Goal: Task Accomplishment & Management: Use online tool/utility

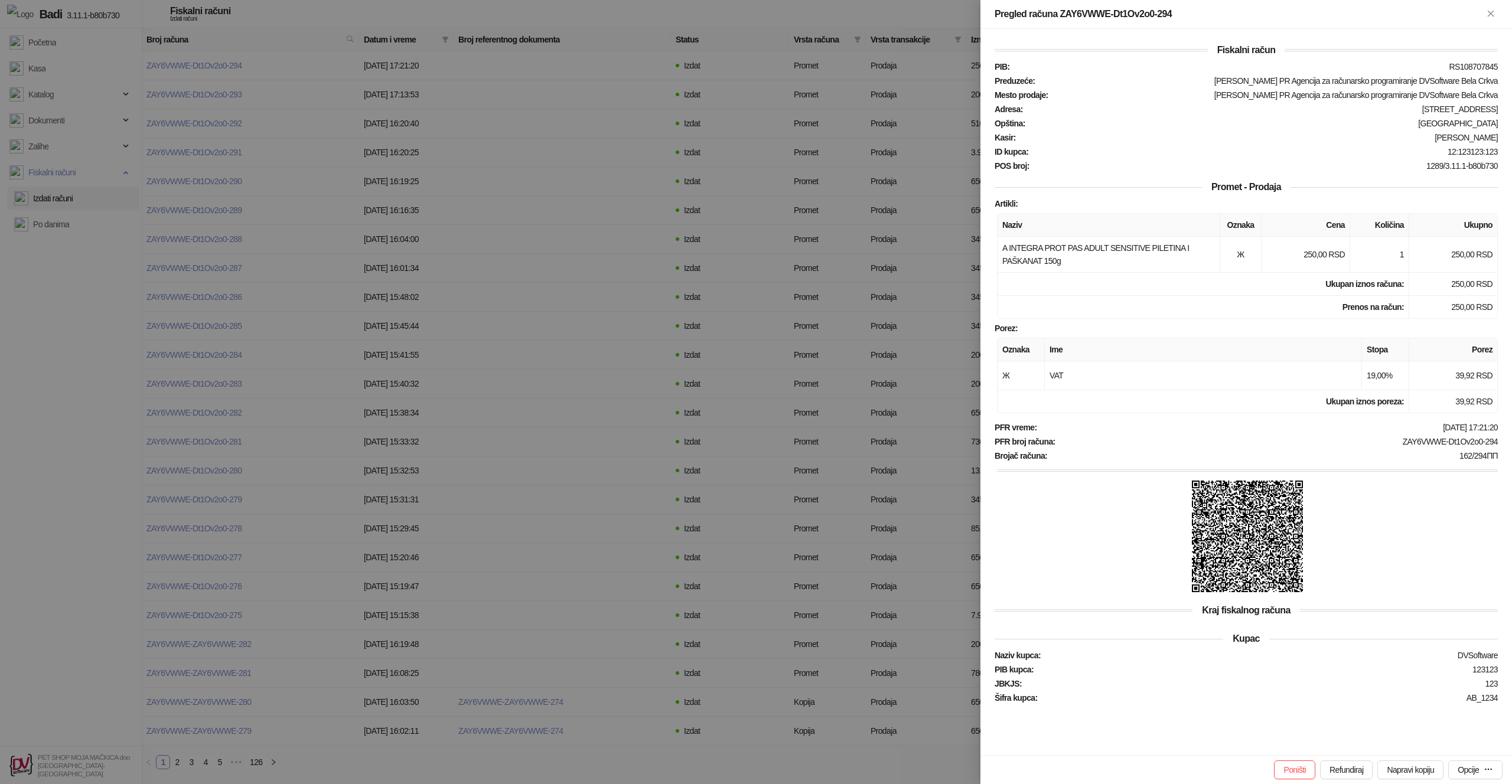
click at [365, 175] on div at bounding box center [756, 392] width 1512 height 784
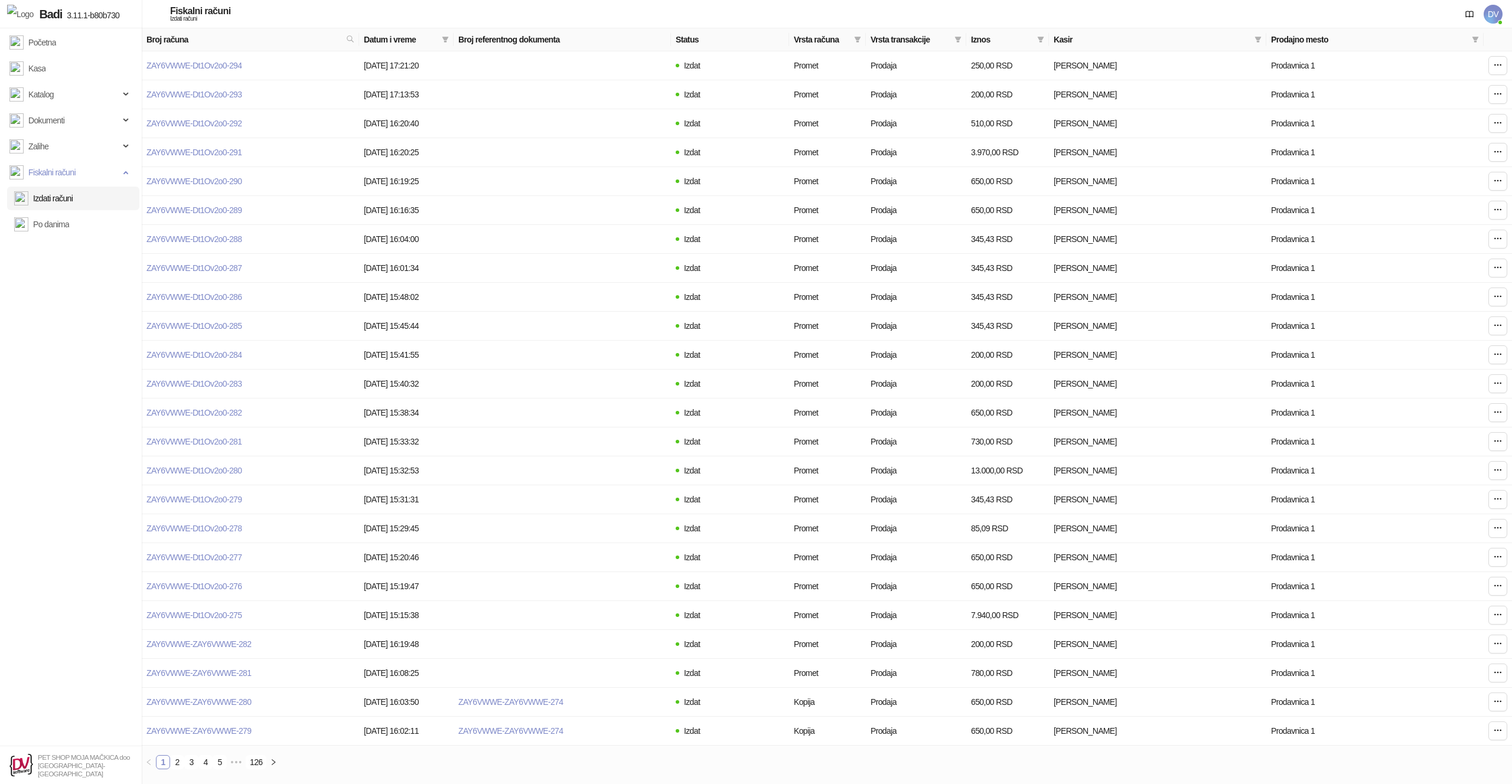
click at [1502, 10] on span "DV" at bounding box center [1493, 14] width 19 height 19
click at [1367, 137] on link "Podešavanja" at bounding box center [1338, 138] width 58 height 10
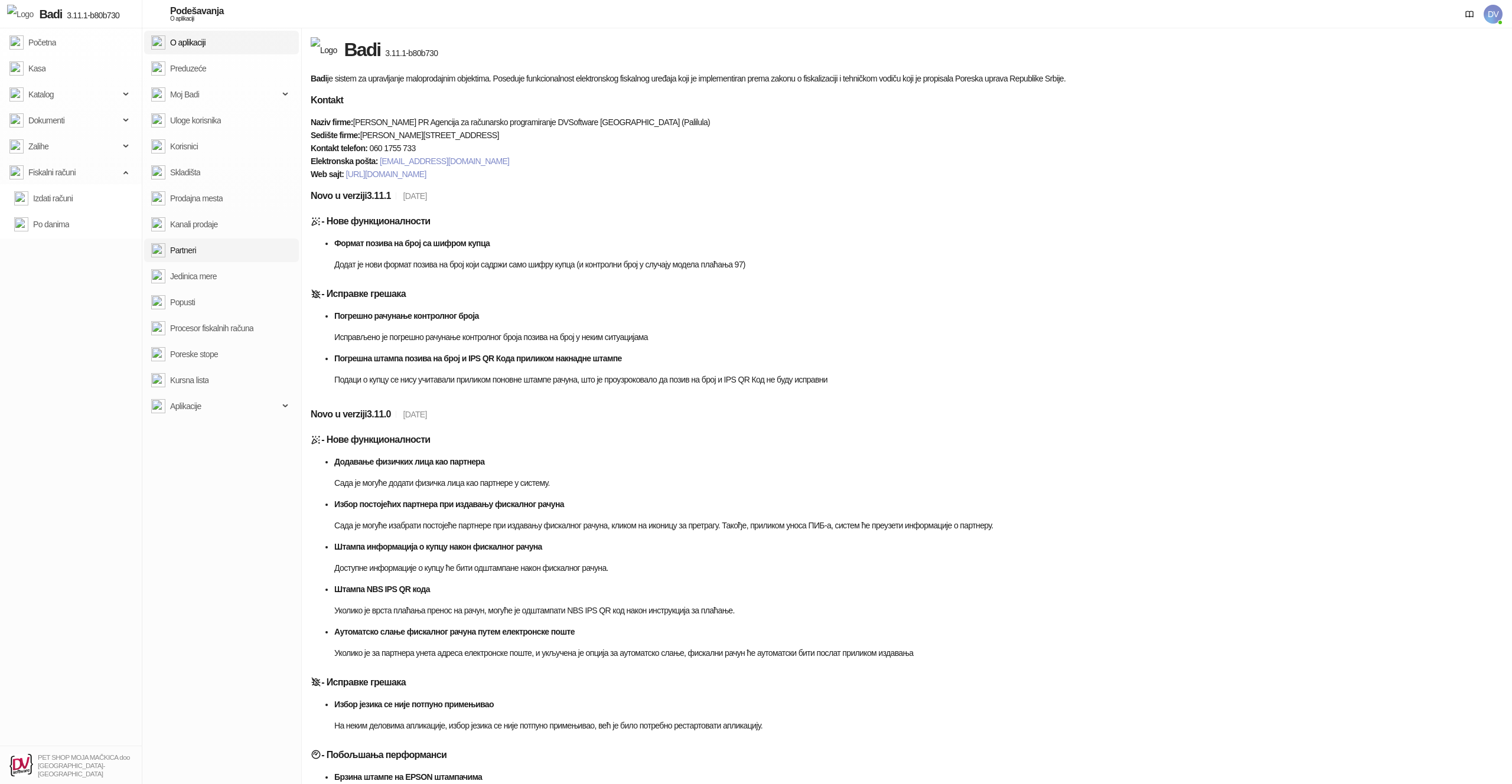
click at [196, 257] on link "Partneri" at bounding box center [173, 251] width 45 height 23
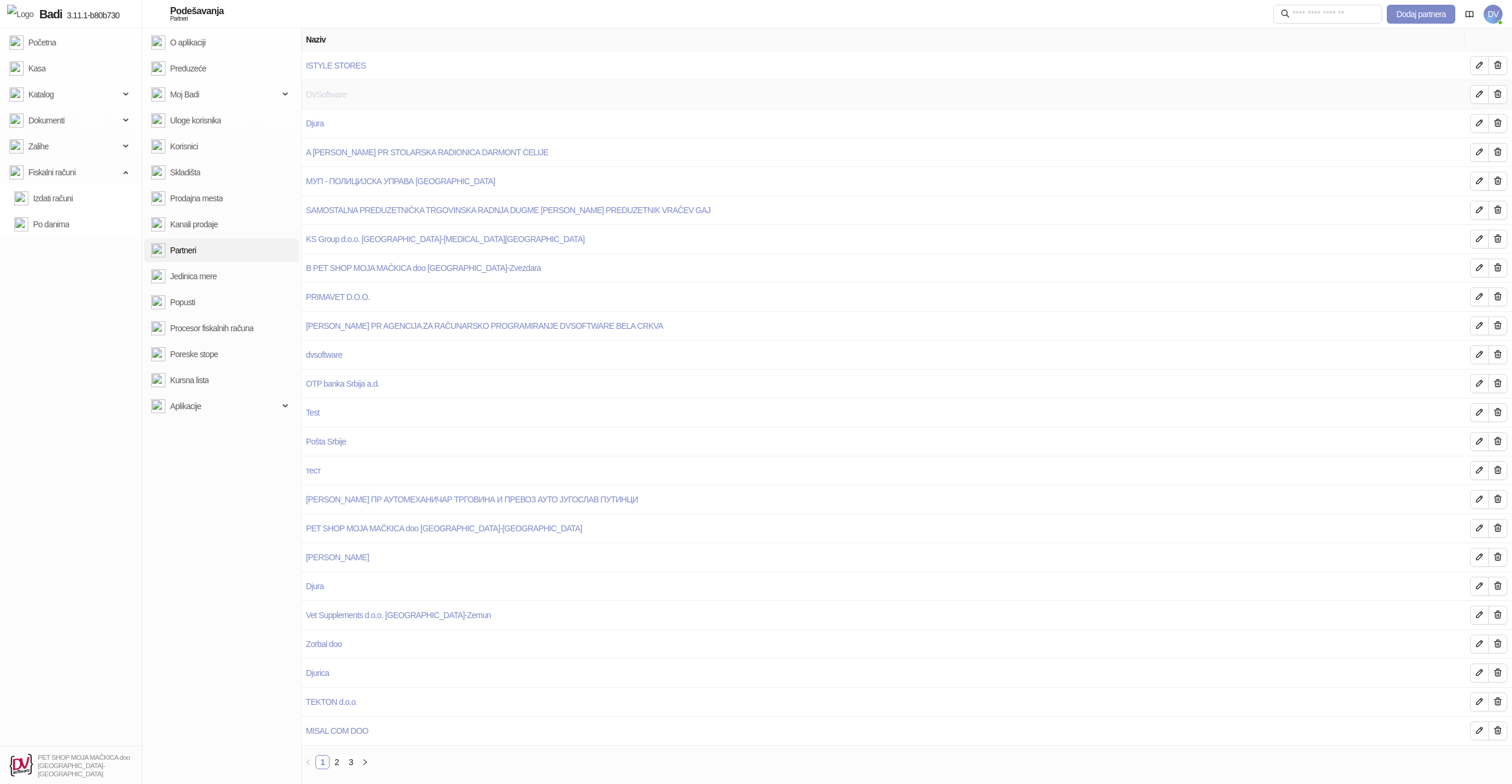
click at [323, 96] on link "DVSoftware" at bounding box center [325, 94] width 40 height 10
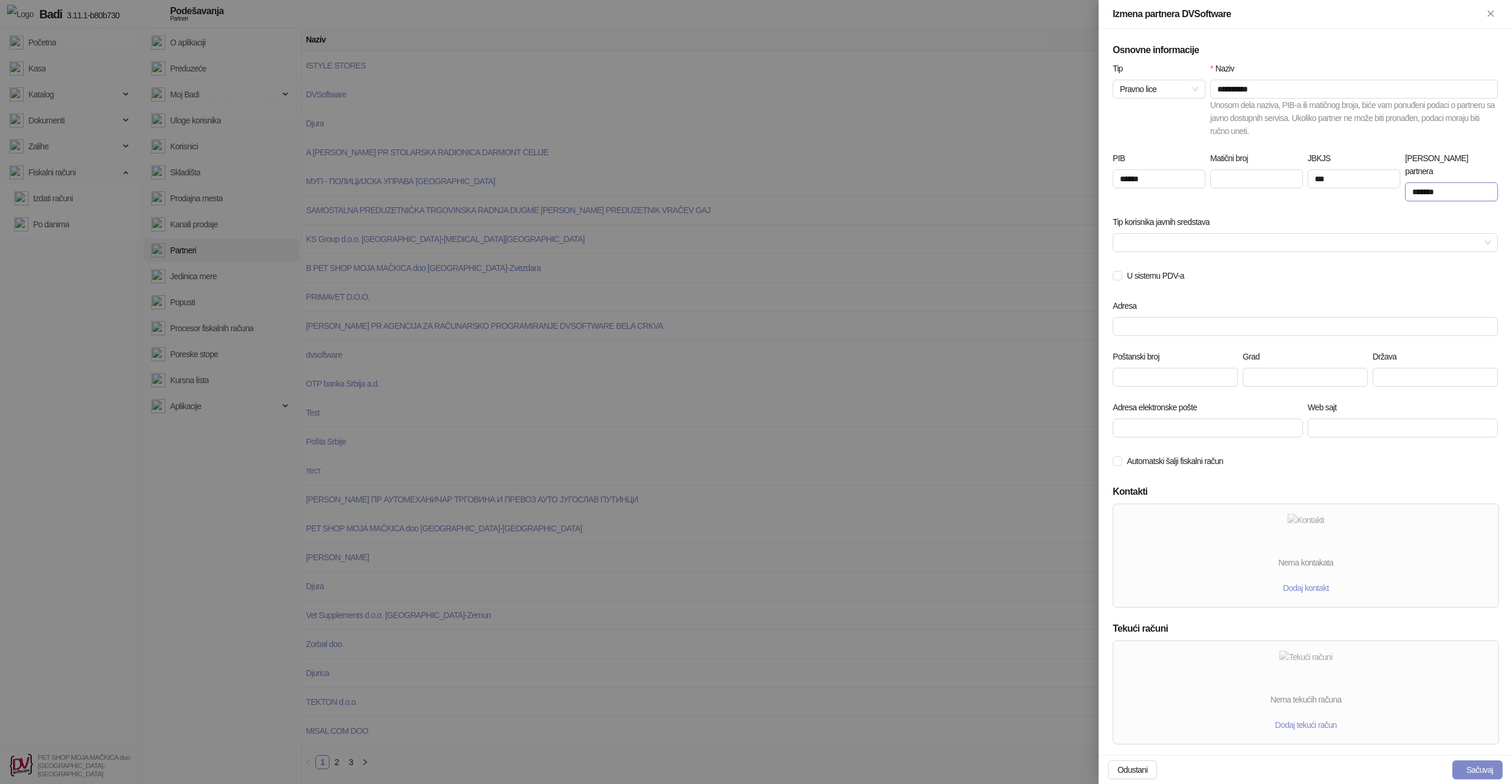
click at [1450, 182] on input "*******" at bounding box center [1451, 192] width 93 height 19
paste input "text"
type input "******"
click at [1478, 765] on button "Sačuvaj" at bounding box center [1478, 770] width 50 height 19
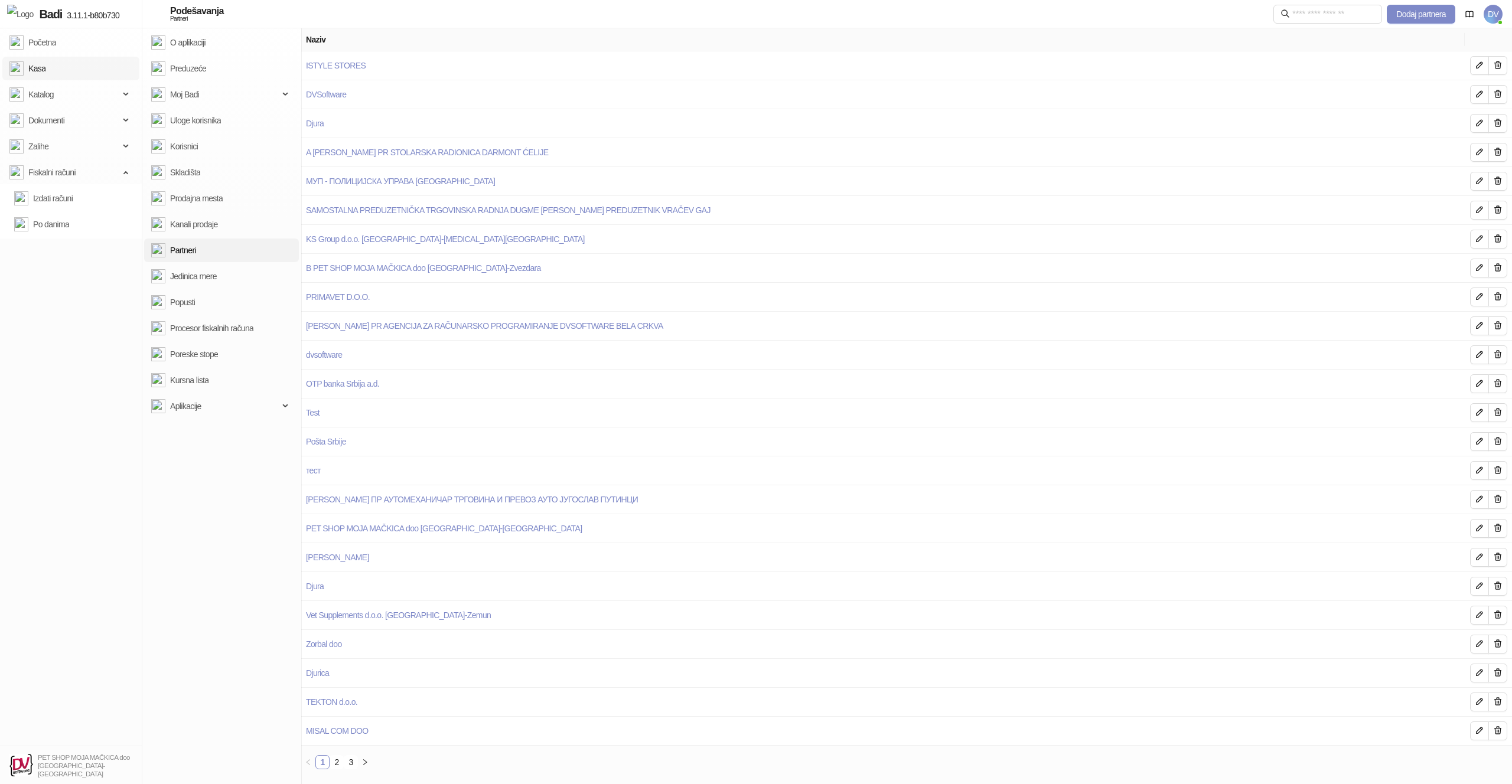
click at [45, 71] on link "Kasa" at bounding box center [27, 68] width 36 height 23
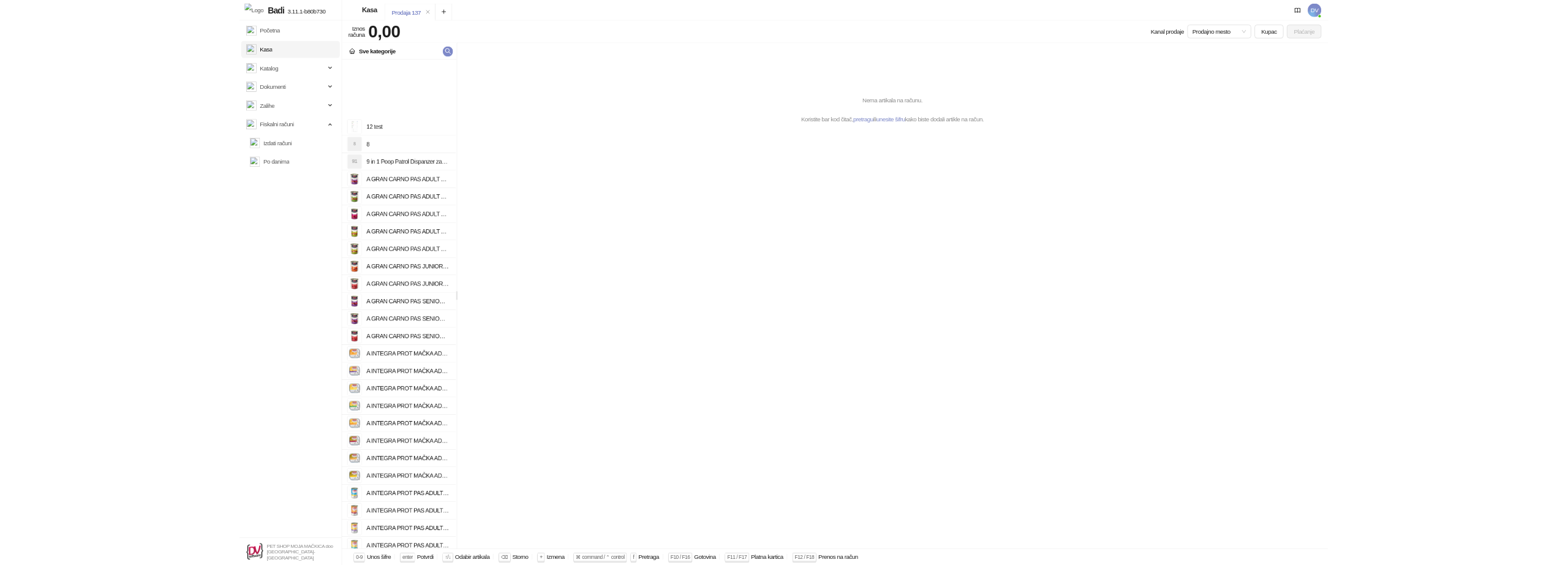
scroll to position [1456, 0]
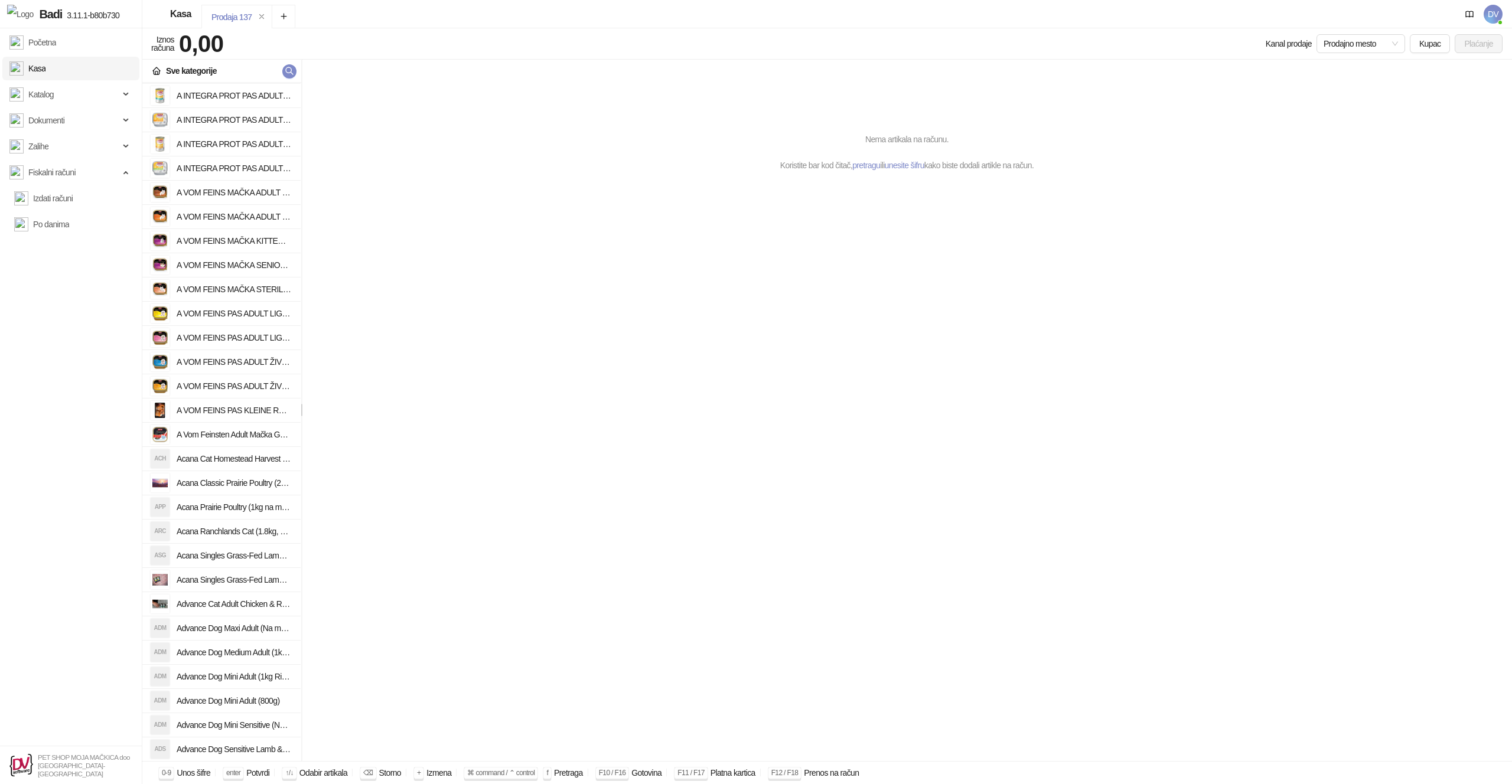
click at [244, 506] on div "A INTEGRA PROT PAS ADULT RENAL GOVEDINA 400g A INTEGRA PROT PAS ADULT SENSITIVE…" at bounding box center [221, 422] width 158 height 678
click at [244, 506] on h4 "Acana Prairie Poultry (1kg na meru)123aaaa" at bounding box center [234, 507] width 114 height 19
click at [1467, 44] on button "Plaćanje" at bounding box center [1478, 44] width 48 height 19
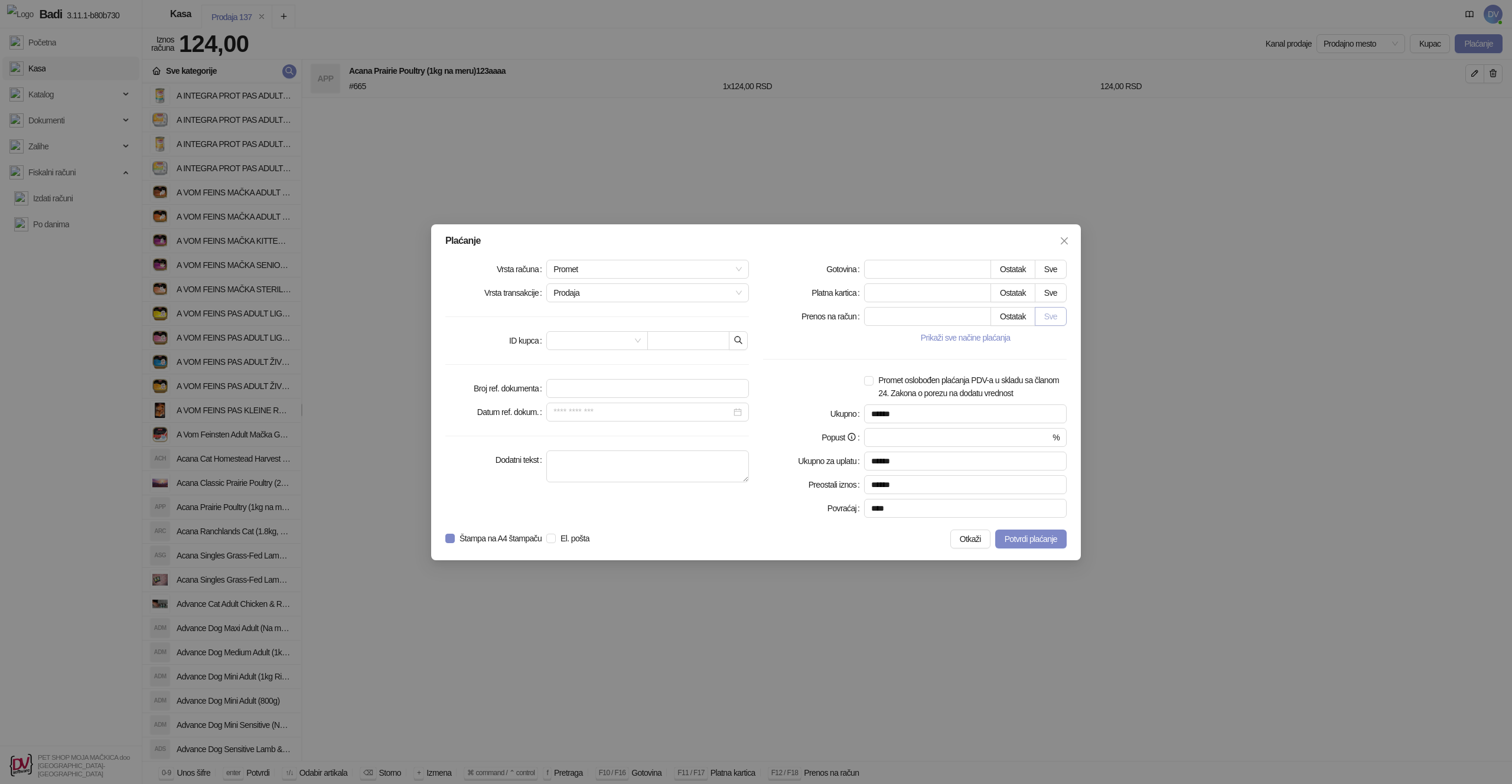
click at [1054, 322] on button "Sve" at bounding box center [1051, 317] width 32 height 19
type input "***"
type input "****"
click at [739, 340] on icon "button" at bounding box center [738, 340] width 10 height 10
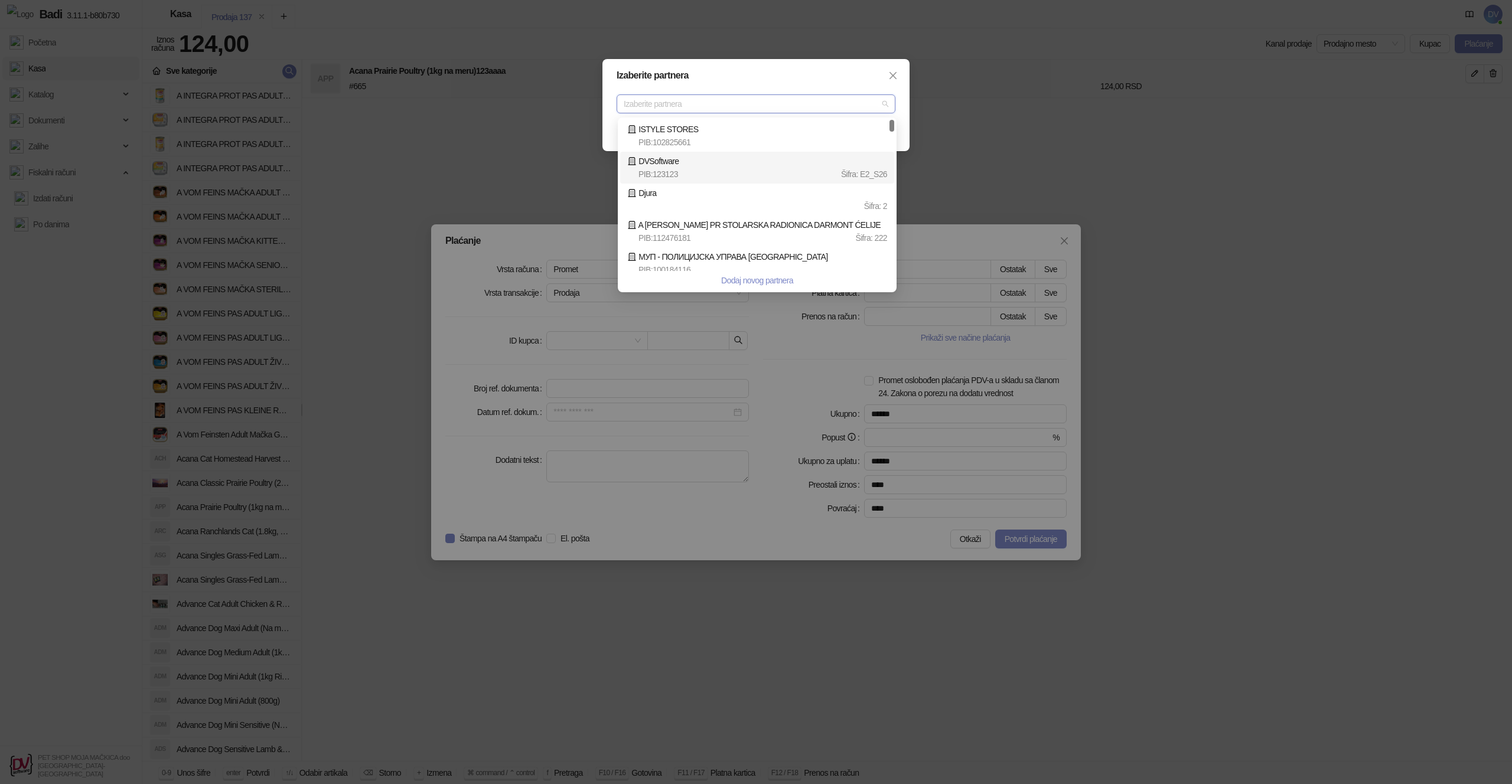
click at [716, 169] on div "PIB : 123123 Šifra : Е2_S26" at bounding box center [762, 174] width 248 height 13
type input "**********"
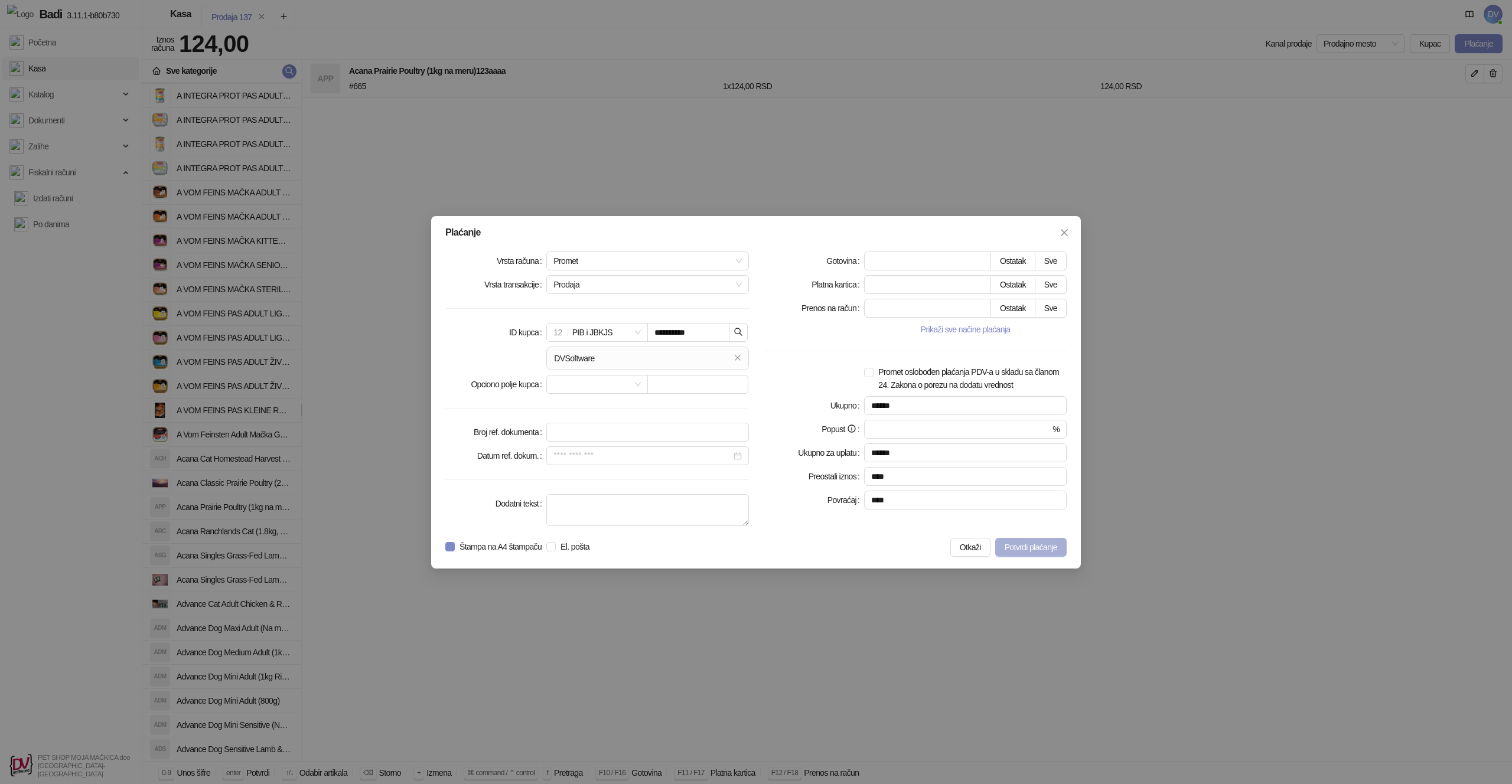
click at [1033, 548] on span "Potvrdi plaćanje" at bounding box center [1031, 547] width 53 height 10
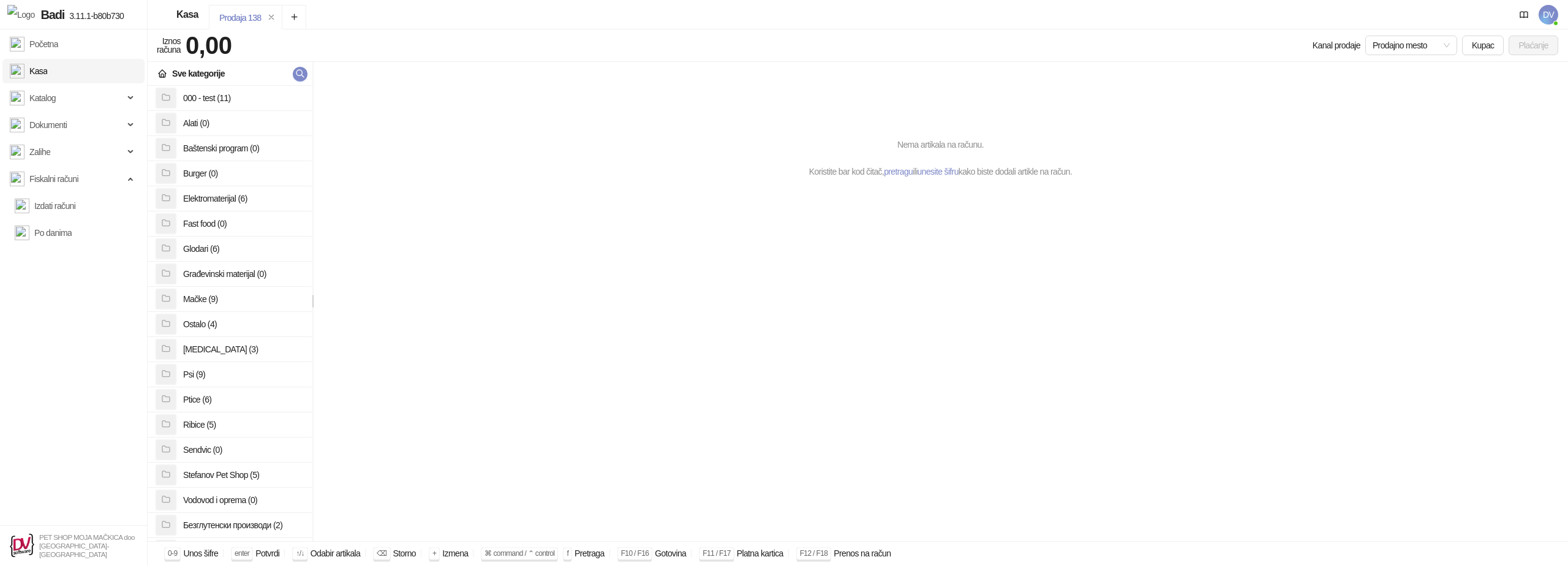
click at [1254, 275] on div "Nema artikala na računu. Koristite bar kod čitač, pretragu ili unesite šifru ka…" at bounding box center [940, 301] width 1255 height 480
click at [87, 179] on span "Fiskalni računi" at bounding box center [67, 179] width 114 height 24
click at [75, 205] on link "Izdati računi" at bounding box center [45, 206] width 61 height 24
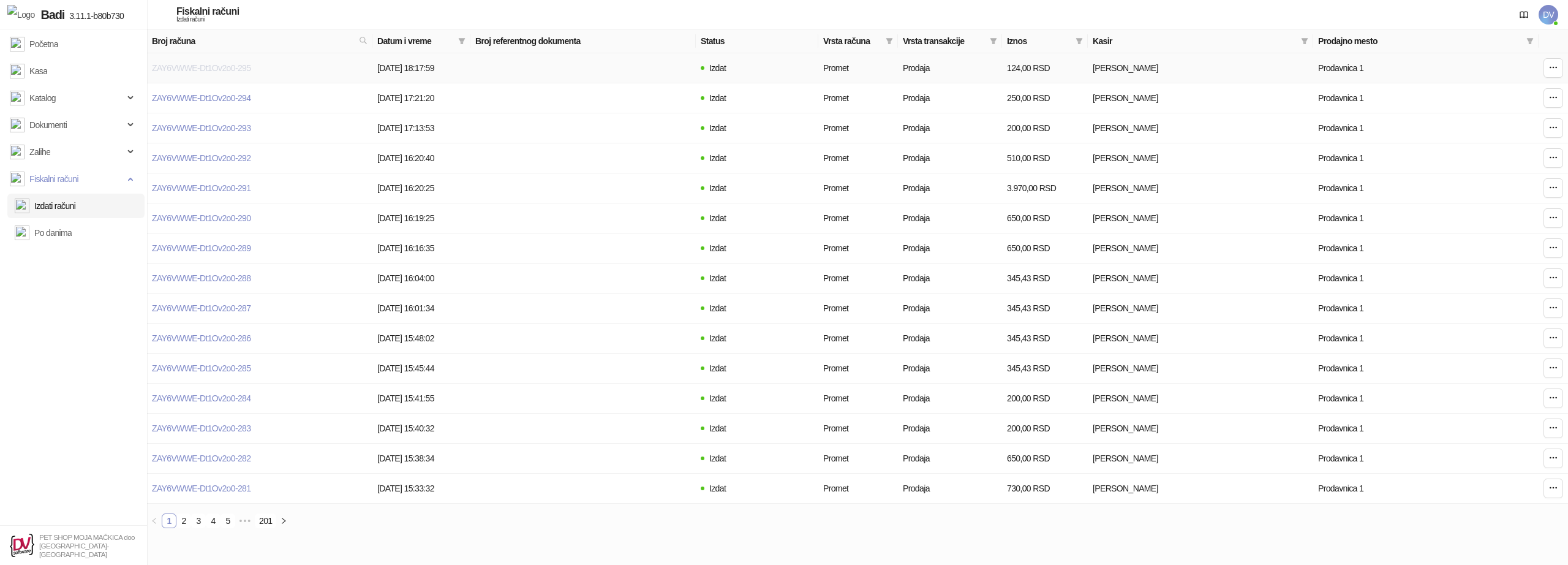
click at [229, 70] on link "ZAY6VWWE-Dt1Ov2o0-295" at bounding box center [201, 68] width 99 height 10
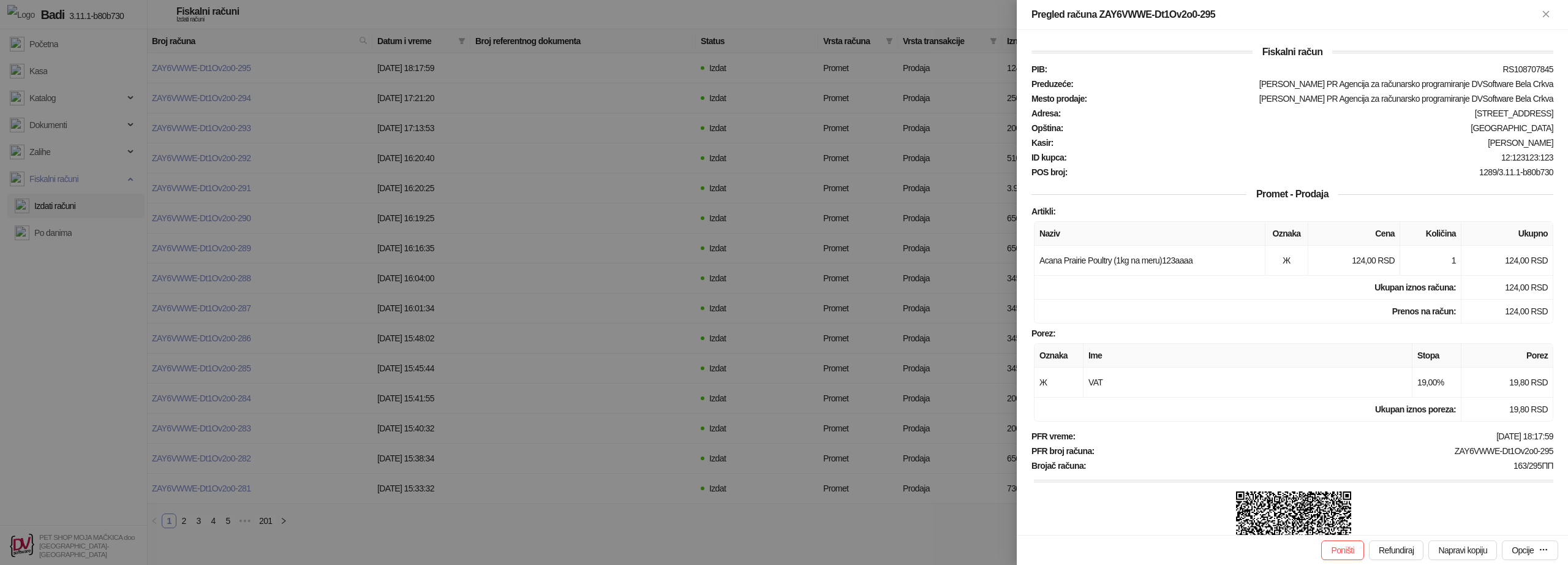
scroll to position [223, 0]
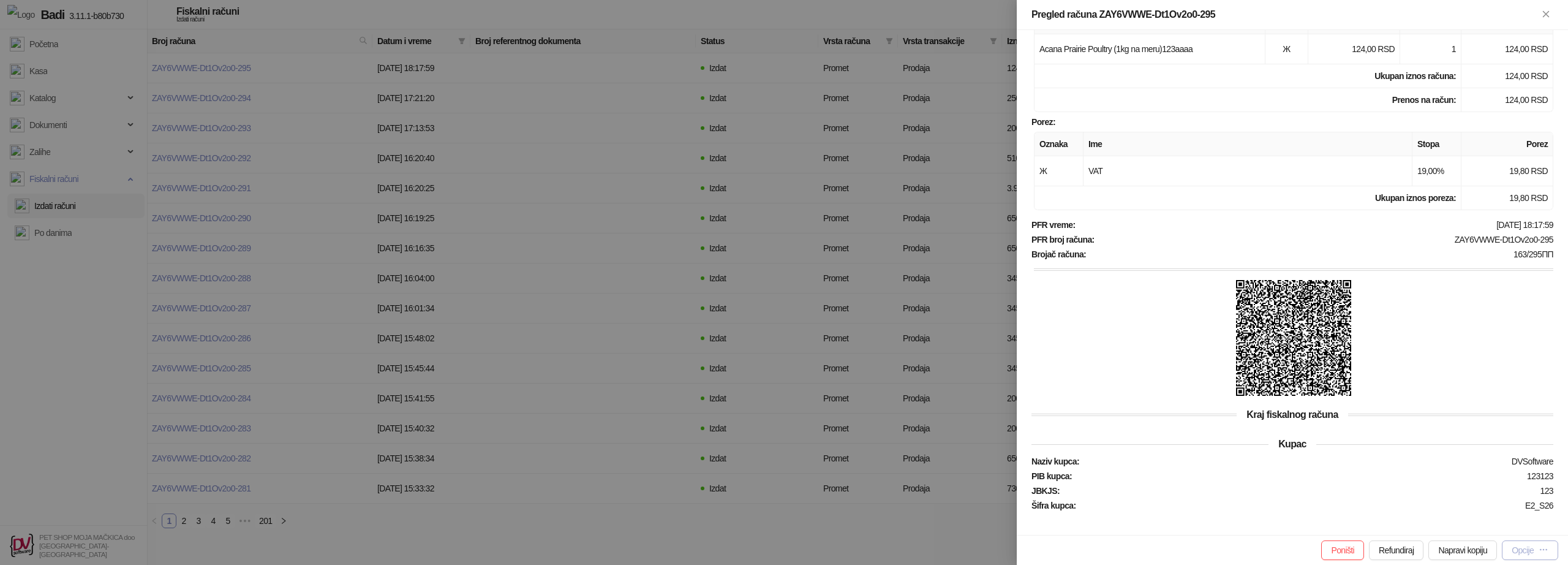
click at [1537, 544] on button "Opcije" at bounding box center [1530, 551] width 56 height 20
click at [1499, 486] on span "Štampaj na A4 štampaču" at bounding box center [1494, 487] width 109 height 14
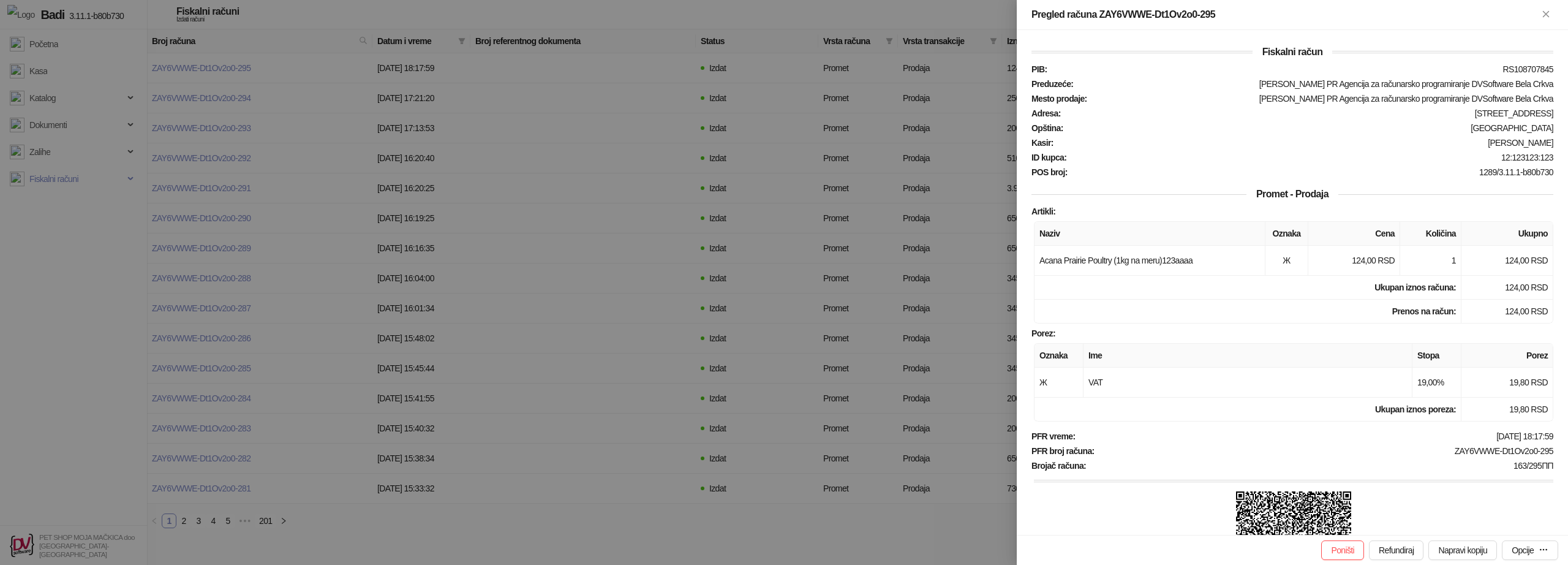
click at [46, 51] on div at bounding box center [784, 282] width 1568 height 565
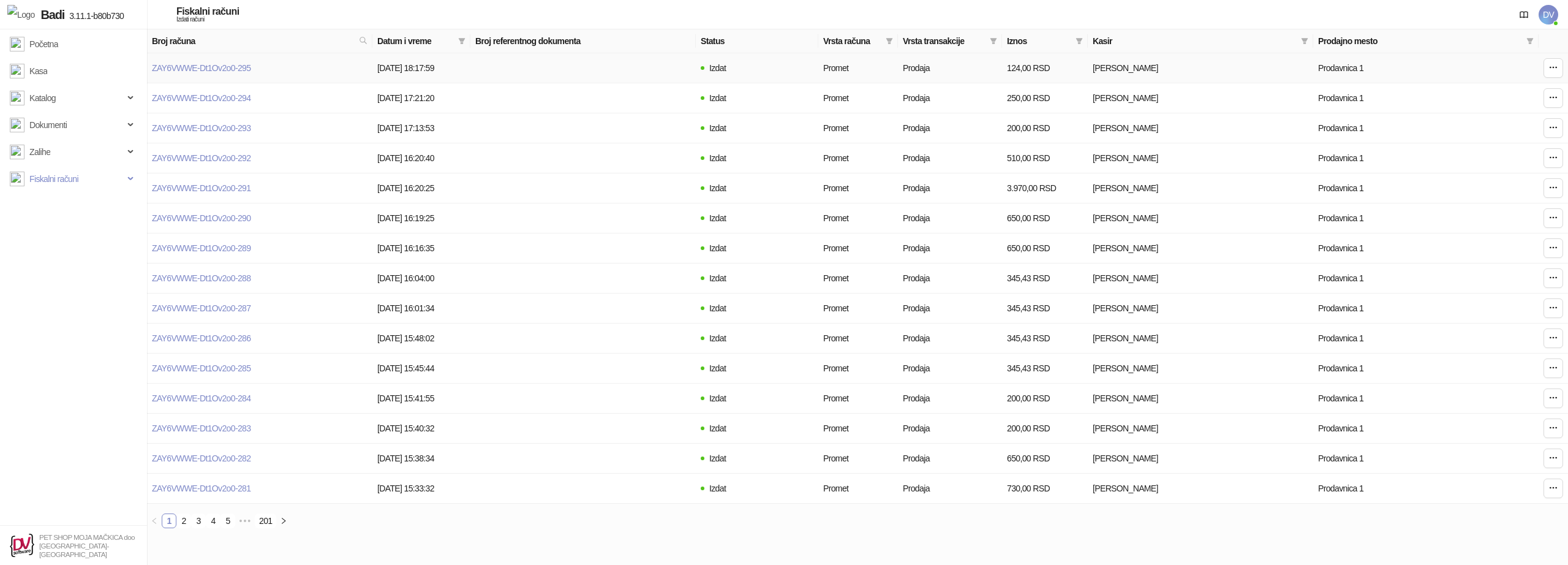
click at [252, 62] on td "ZAY6VWWE-Dt1Ov2o0-295" at bounding box center [259, 68] width 226 height 30
click at [1552, 66] on icon "button" at bounding box center [1553, 67] width 10 height 10
click at [1495, 150] on span "Štampaj na A4 štampaču" at bounding box center [1498, 157] width 109 height 14
click at [232, 60] on td "ZAY6VWWE-Dt1Ov2o0-295" at bounding box center [259, 68] width 226 height 30
click at [223, 67] on link "ZAY6VWWE-Dt1Ov2o0-295" at bounding box center [201, 68] width 99 height 10
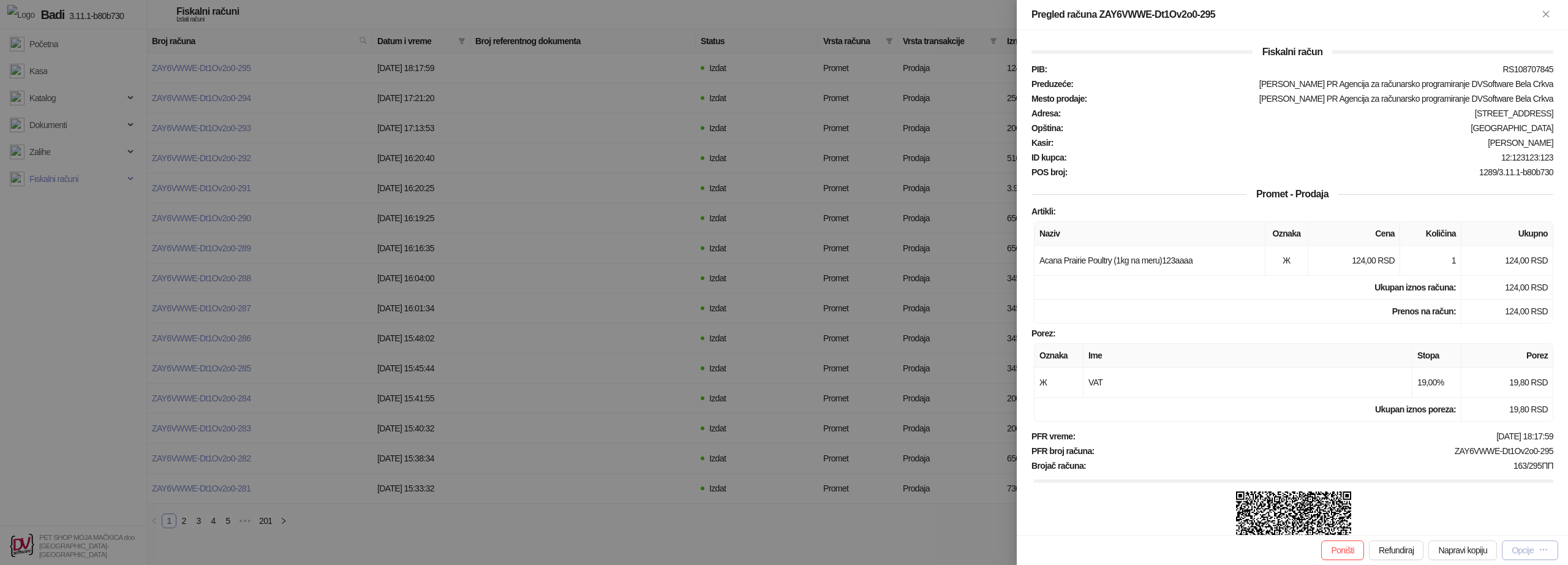
click at [1528, 560] on button "Opcije" at bounding box center [1530, 551] width 56 height 20
click at [1487, 481] on span "Štampaj na A4 štampaču" at bounding box center [1494, 487] width 109 height 14
click at [1542, 554] on icon "button" at bounding box center [1543, 549] width 10 height 10
click at [1491, 482] on span "Štampaj na A4 štampaču" at bounding box center [1494, 487] width 109 height 14
click at [1538, 551] on div "Opcije" at bounding box center [1530, 550] width 36 height 11
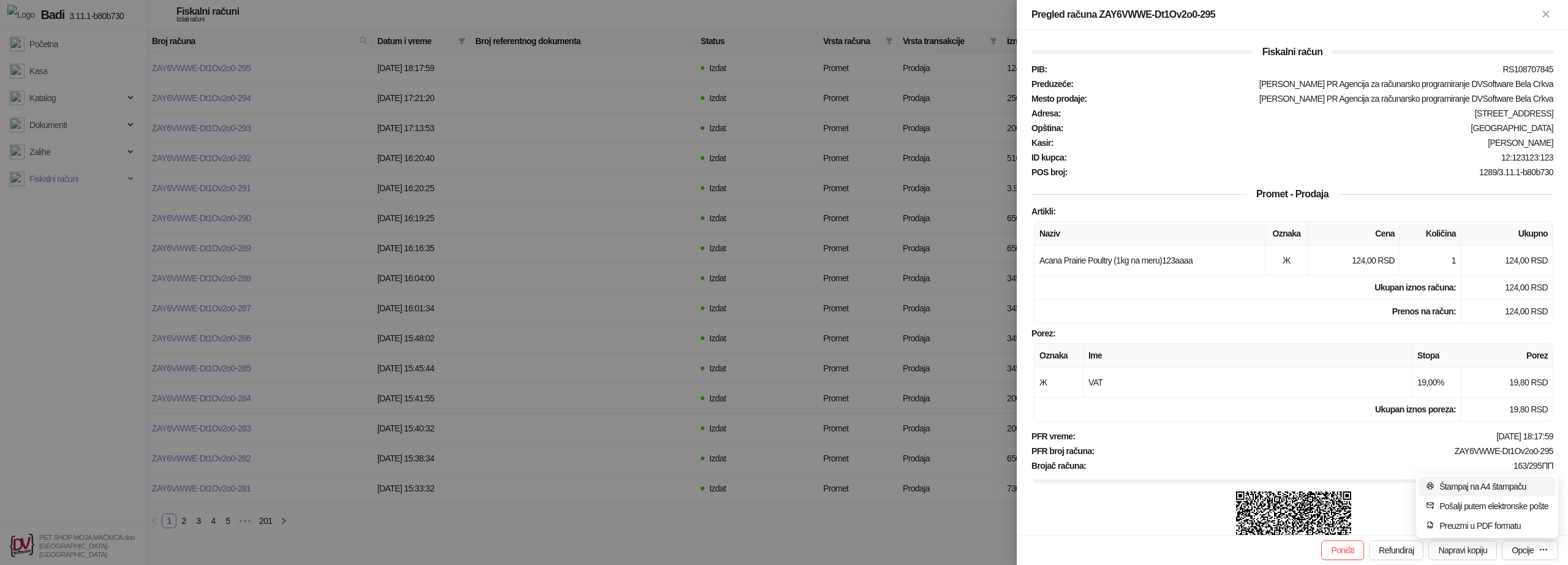
click at [1454, 490] on span "Štampaj na A4 štampaču" at bounding box center [1494, 487] width 109 height 14
click at [1534, 552] on div "Opcije" at bounding box center [1530, 550] width 36 height 11
click at [1522, 548] on div "Opcije" at bounding box center [1522, 550] width 22 height 10
click at [1498, 483] on span "Štampaj na A4 štampaču" at bounding box center [1494, 487] width 109 height 14
click at [1532, 544] on div "Opcije" at bounding box center [1530, 550] width 36 height 11
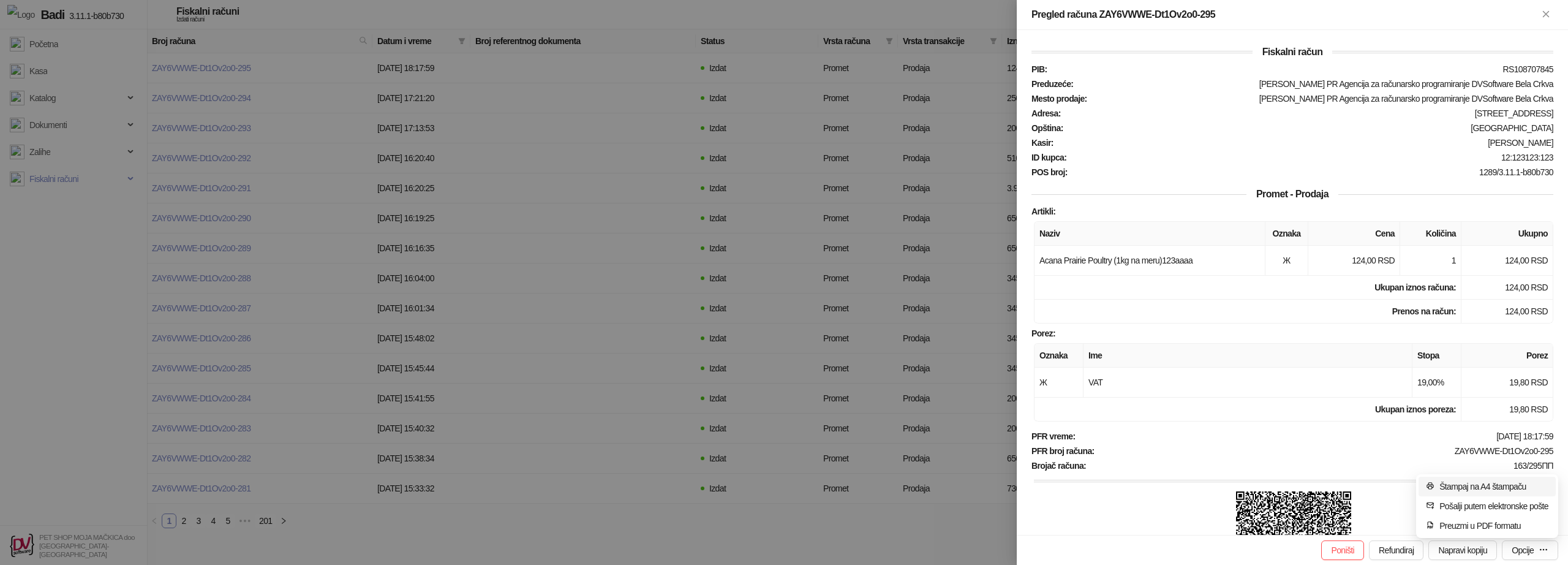
click at [1450, 483] on span "Štampaj na A4 štampaču" at bounding box center [1494, 487] width 109 height 14
click at [1532, 544] on div "Opcije" at bounding box center [1530, 550] width 36 height 11
click at [1483, 481] on span "Štampaj na A4 štampaču" at bounding box center [1494, 487] width 109 height 14
click at [1537, 548] on div "Opcije" at bounding box center [1530, 550] width 36 height 11
click at [1498, 481] on span "Štampaj na A4 štampaču" at bounding box center [1494, 487] width 109 height 14
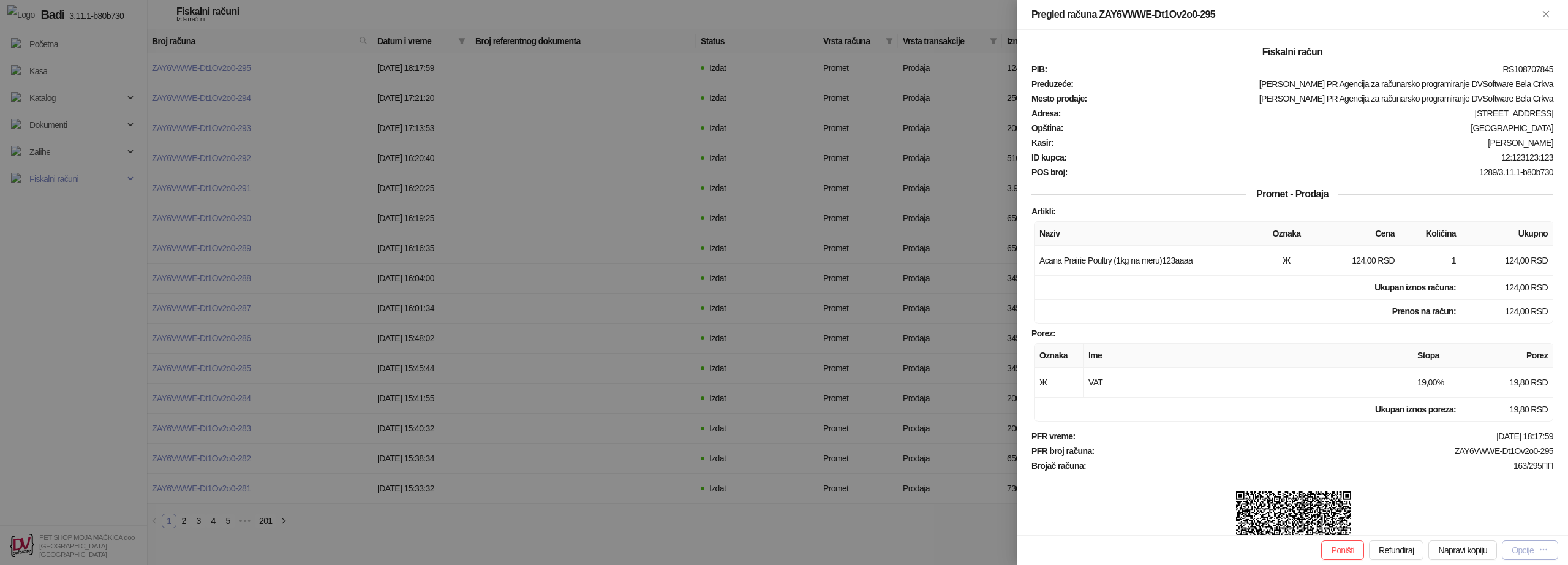
click at [1519, 551] on div "Opcije" at bounding box center [1522, 550] width 22 height 10
click at [1494, 489] on span "Štampaj na A4 štampaču" at bounding box center [1494, 487] width 109 height 14
